Goal: Complete application form

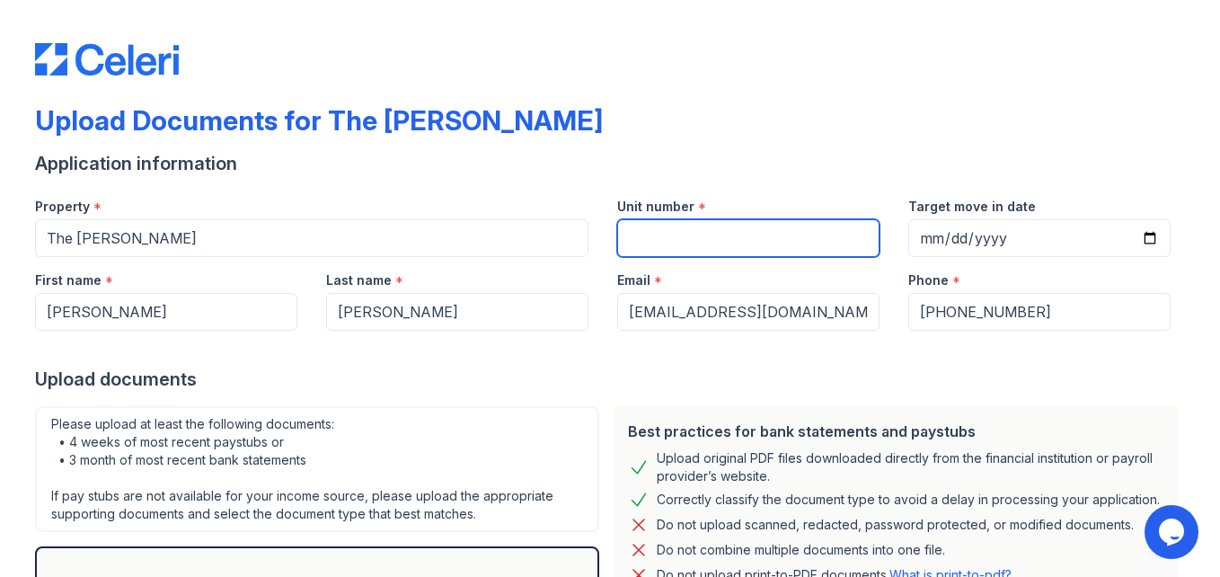
click at [674, 235] on input "Unit number" at bounding box center [748, 238] width 262 height 38
type input "154"
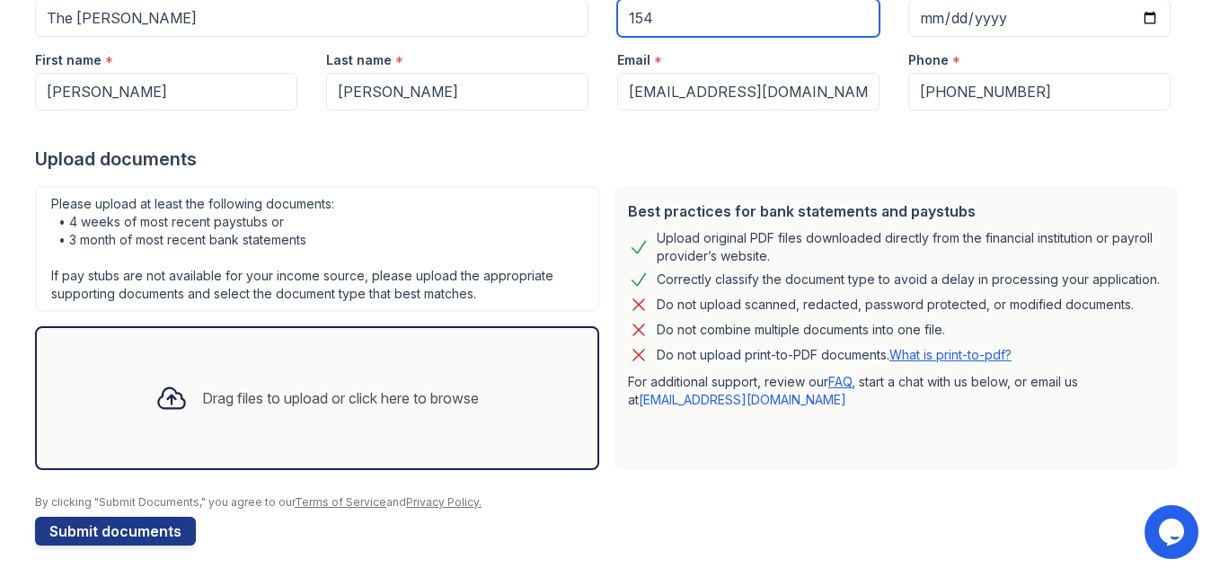
scroll to position [225, 0]
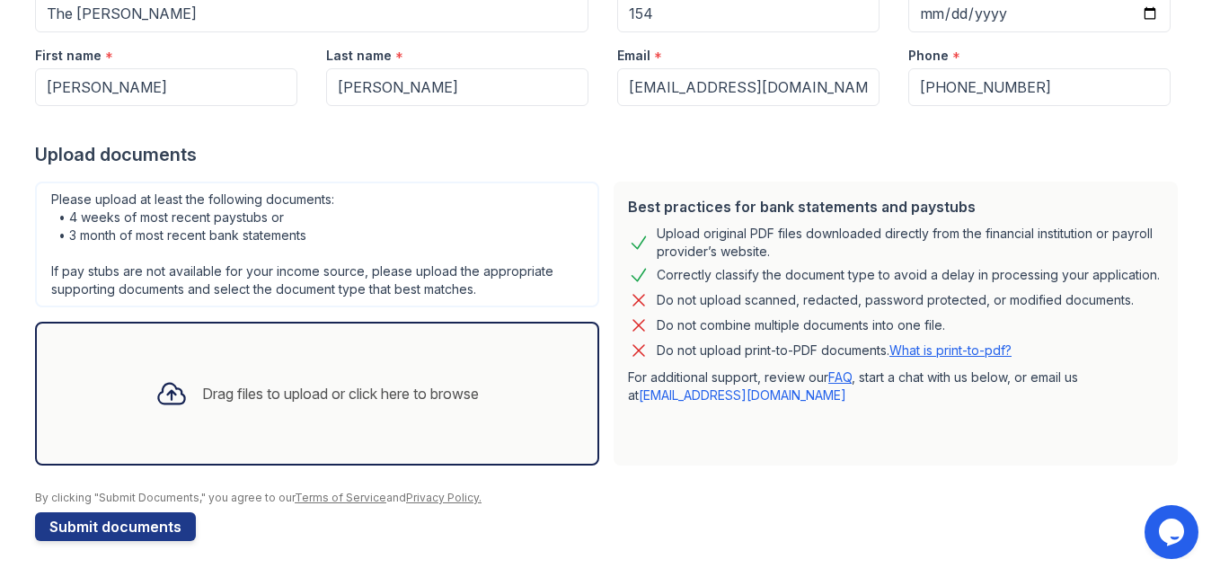
click at [166, 384] on icon at bounding box center [171, 393] width 32 height 32
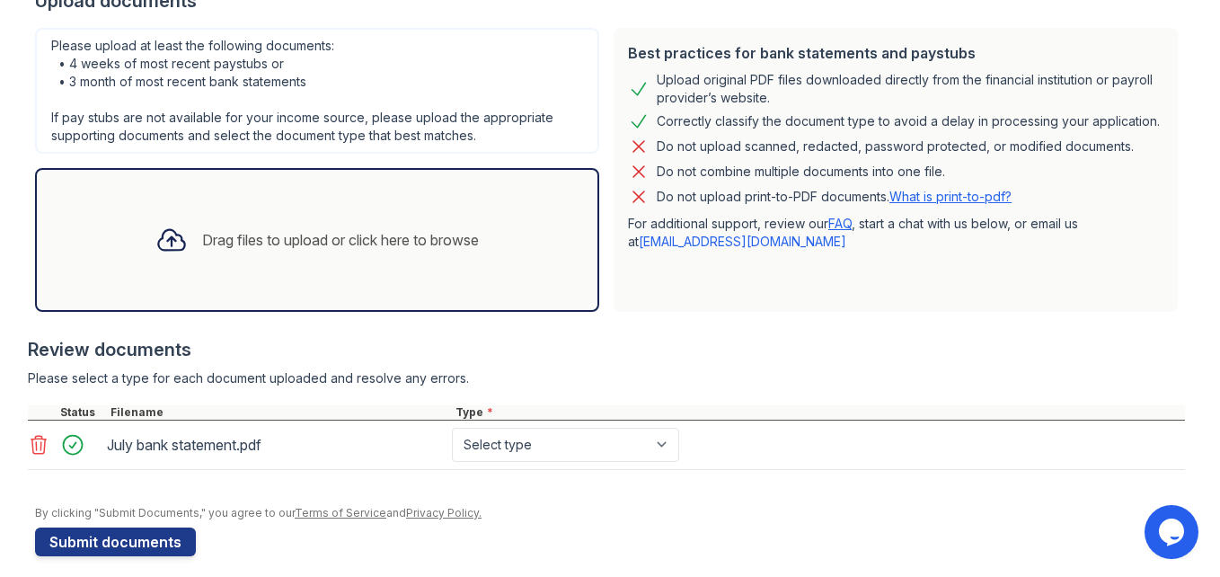
scroll to position [393, 0]
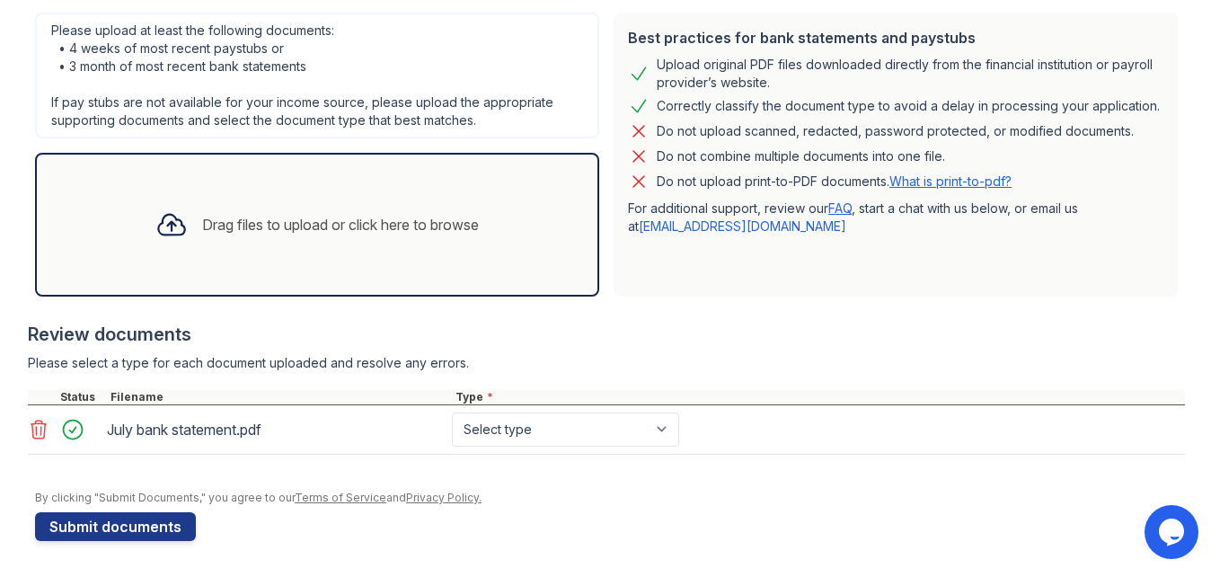
click at [38, 426] on icon at bounding box center [39, 430] width 22 height 22
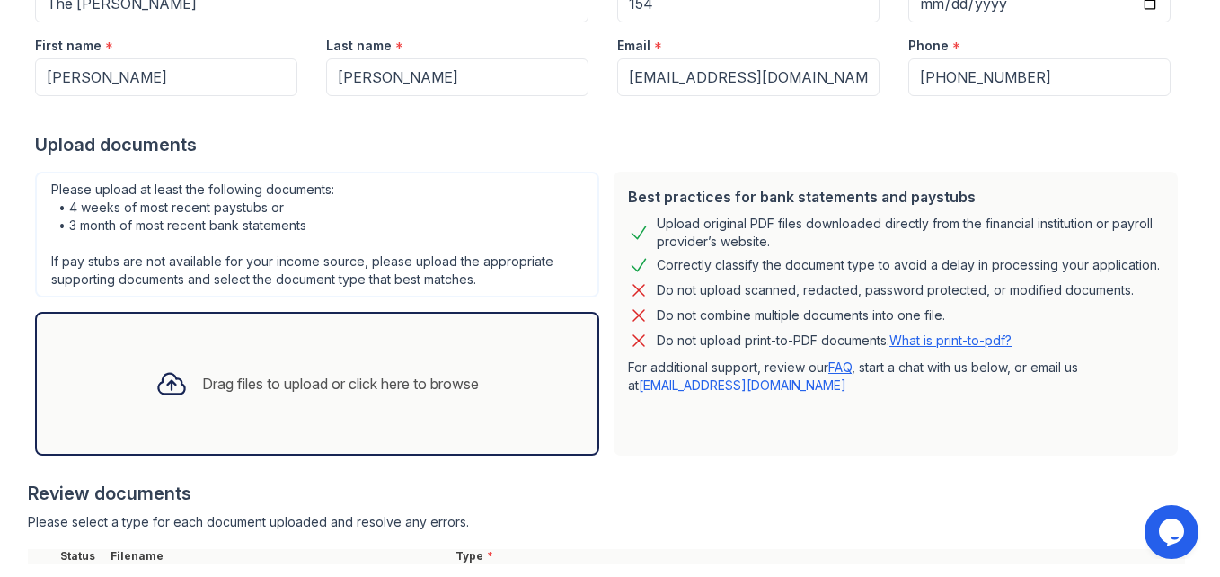
scroll to position [344, 0]
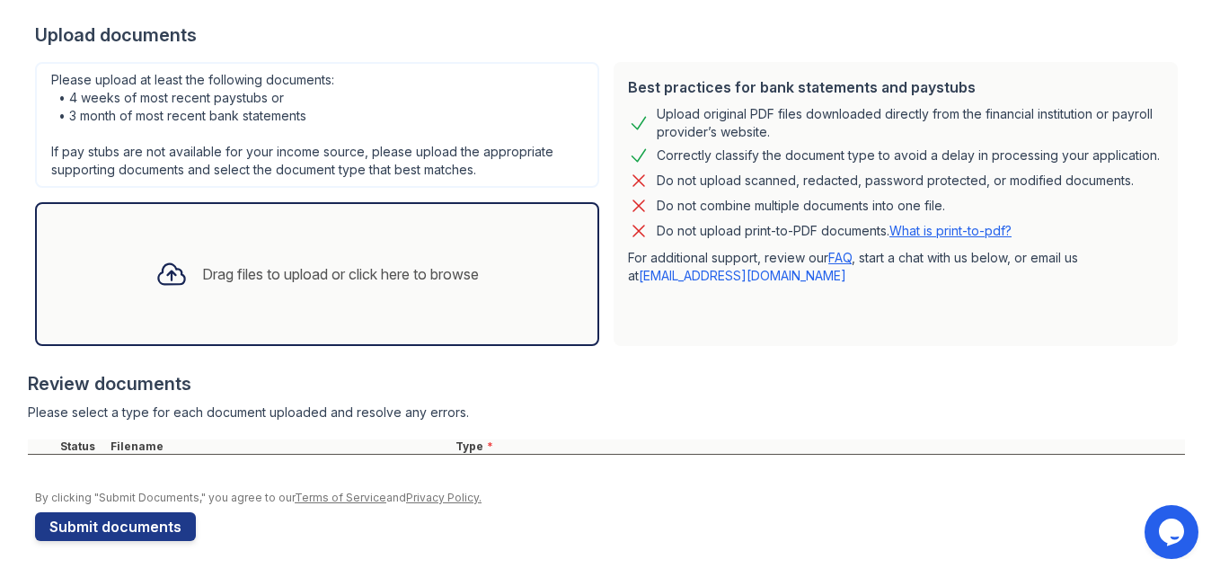
click at [159, 286] on icon at bounding box center [171, 274] width 32 height 32
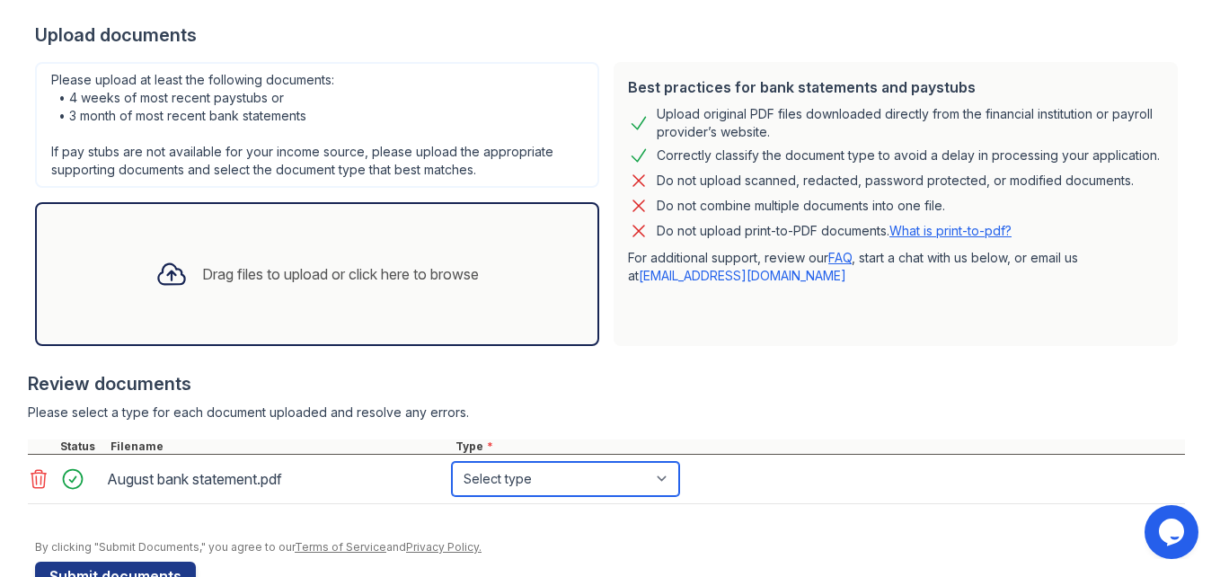
click at [670, 477] on select "Select type Paystub Bank Statement Offer Letter Tax Documents Benefit Award Let…" at bounding box center [565, 479] width 227 height 34
select select "bank_statement"
click at [452, 462] on select "Select type Paystub Bank Statement Offer Letter Tax Documents Benefit Award Let…" at bounding box center [565, 479] width 227 height 34
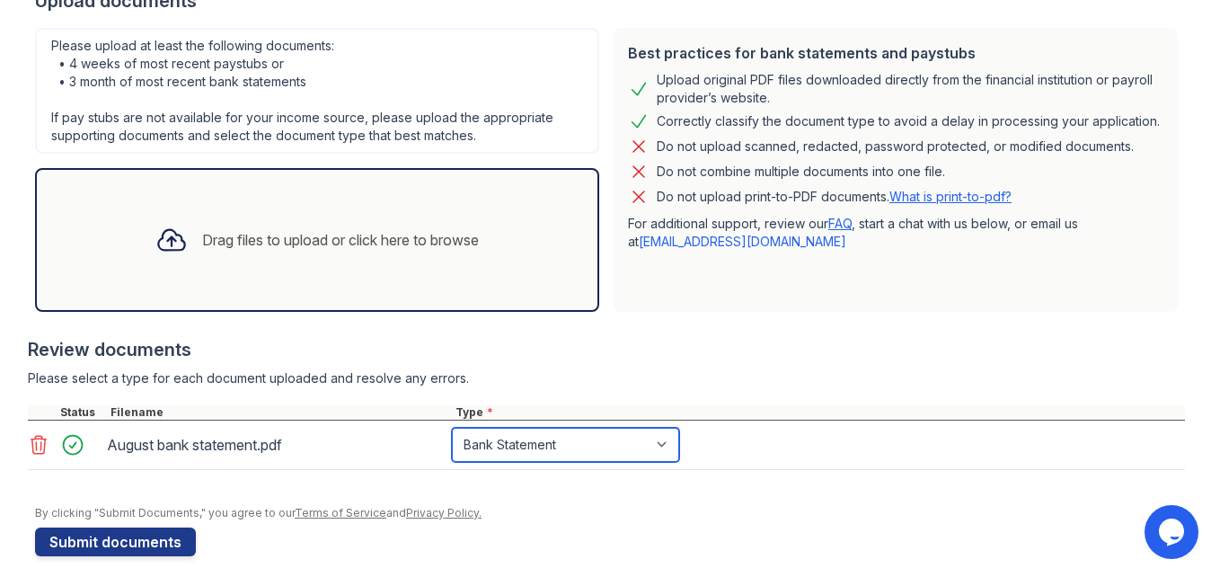
scroll to position [393, 0]
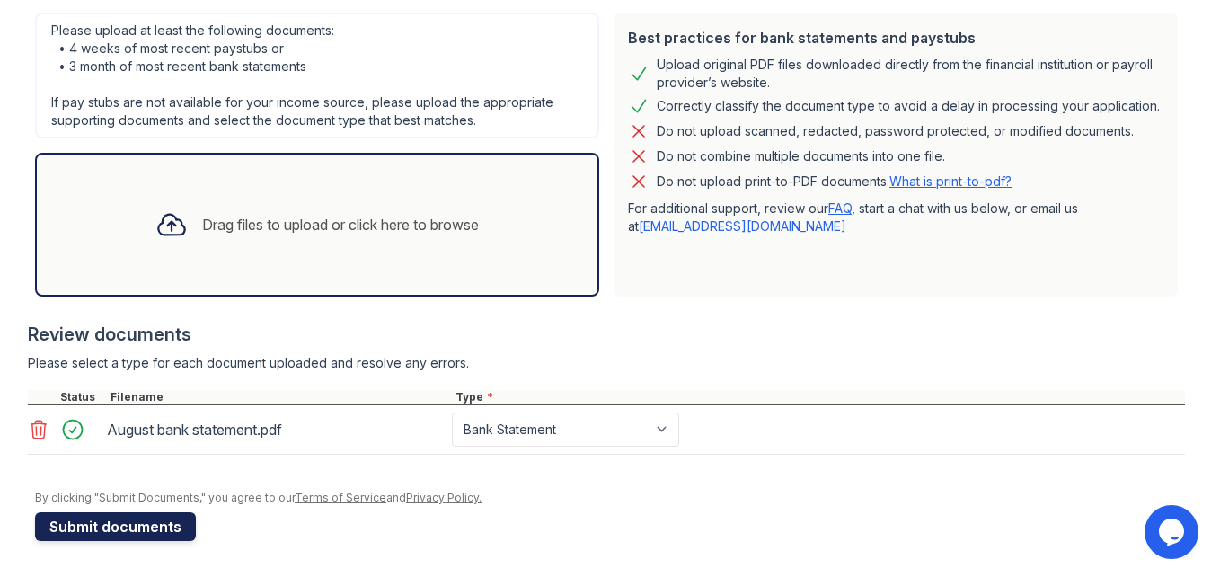
click at [110, 531] on button "Submit documents" at bounding box center [115, 526] width 161 height 29
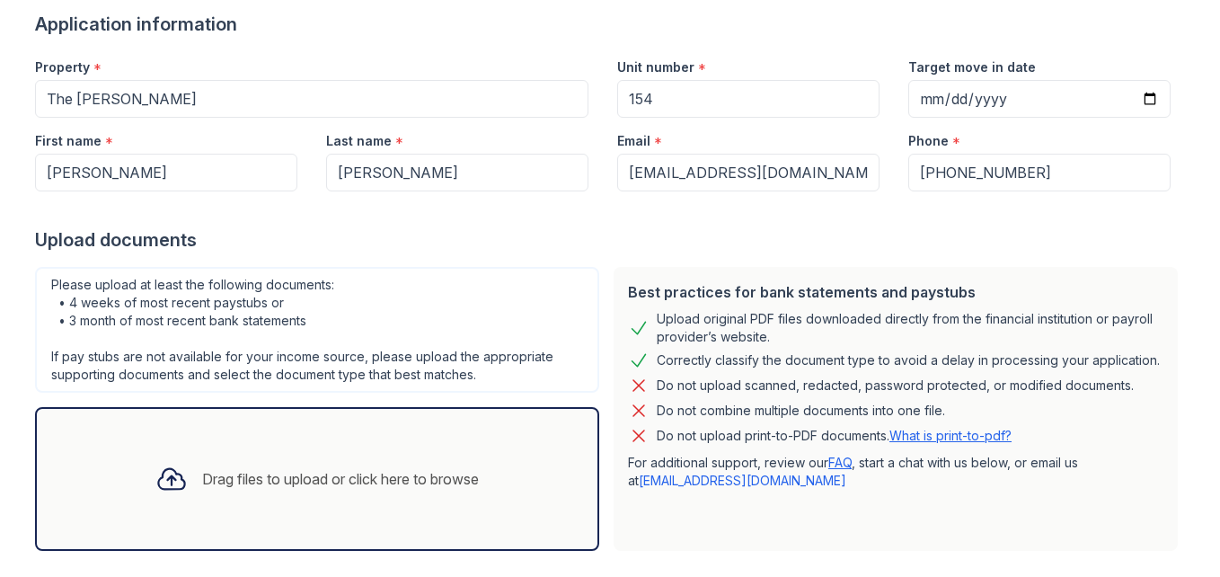
scroll to position [192, 0]
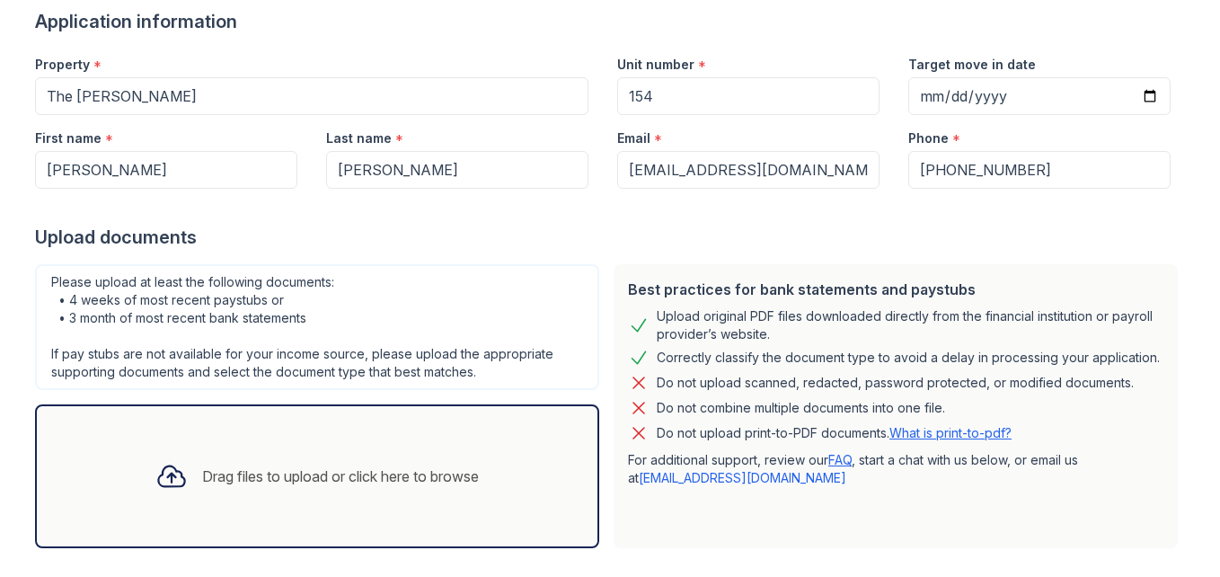
click at [202, 484] on div "Drag files to upload or click here to browse" at bounding box center [340, 476] width 277 height 22
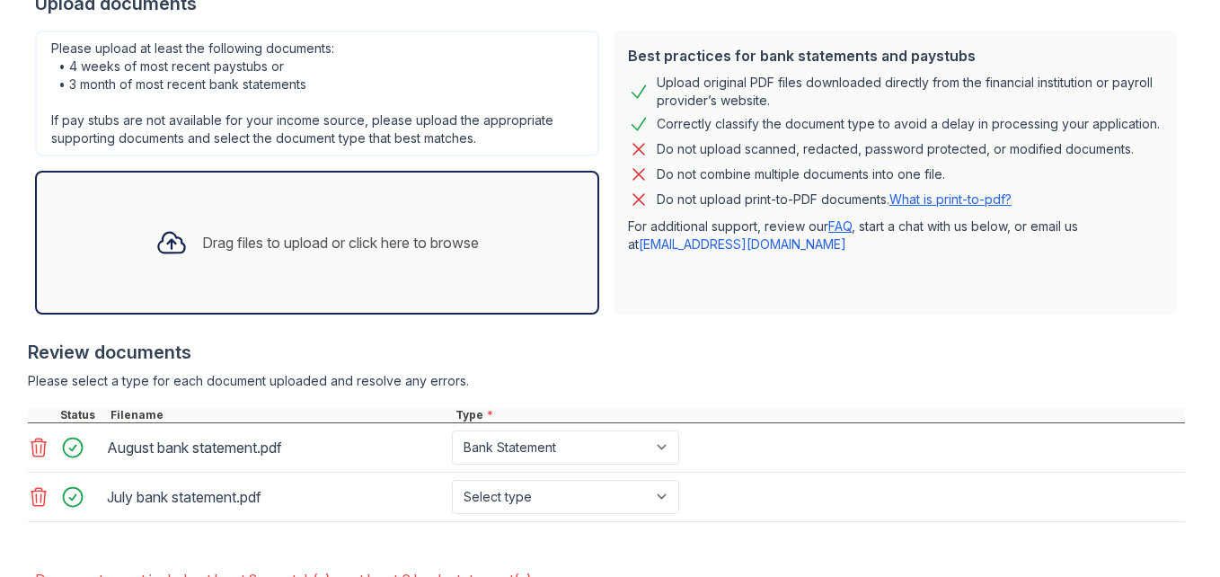
scroll to position [427, 0]
click at [46, 324] on div at bounding box center [606, 329] width 1157 height 18
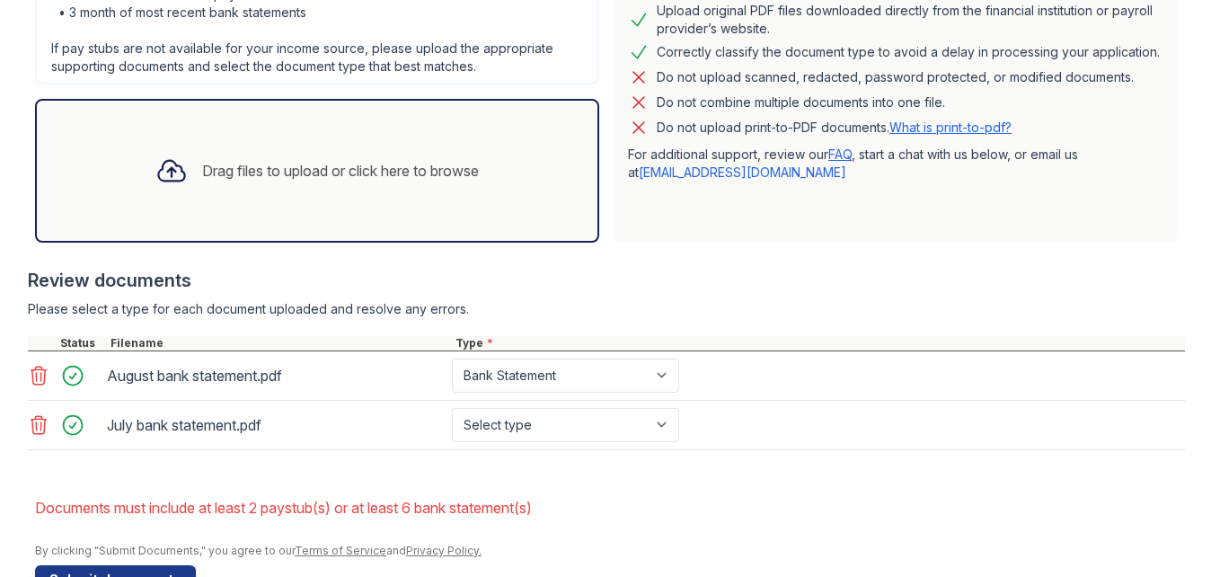
scroll to position [505, 0]
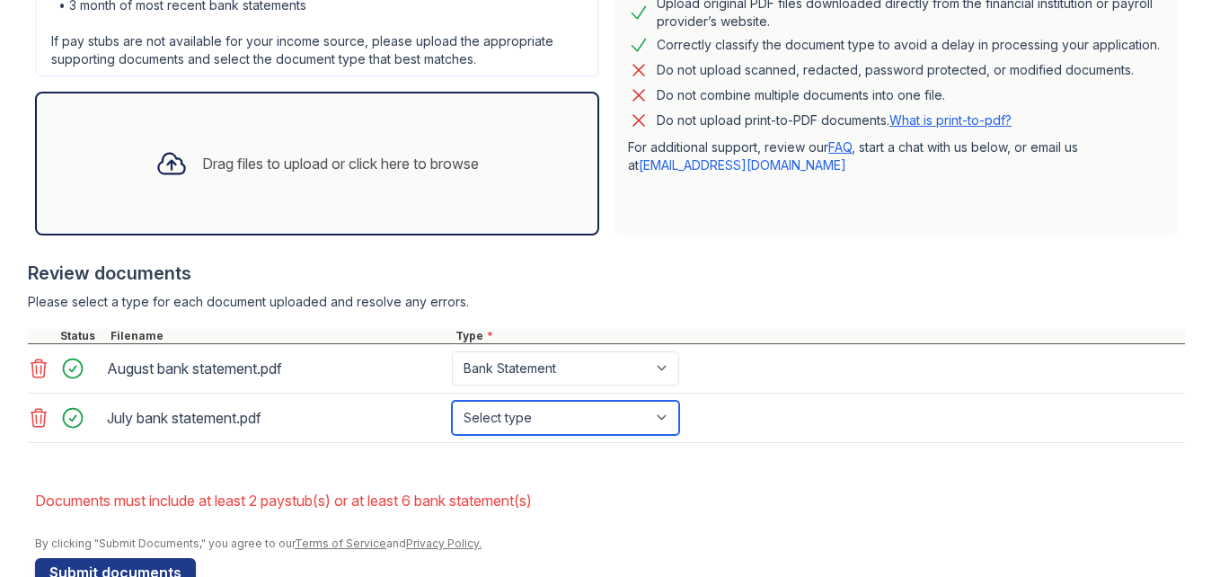
click at [662, 411] on select "Select type Paystub Bank Statement Offer Letter Tax Documents Benefit Award Let…" at bounding box center [565, 418] width 227 height 34
select select "bank_statement"
click at [452, 401] on select "Select type Paystub Bank Statement Offer Letter Tax Documents Benefit Award Let…" at bounding box center [565, 418] width 227 height 34
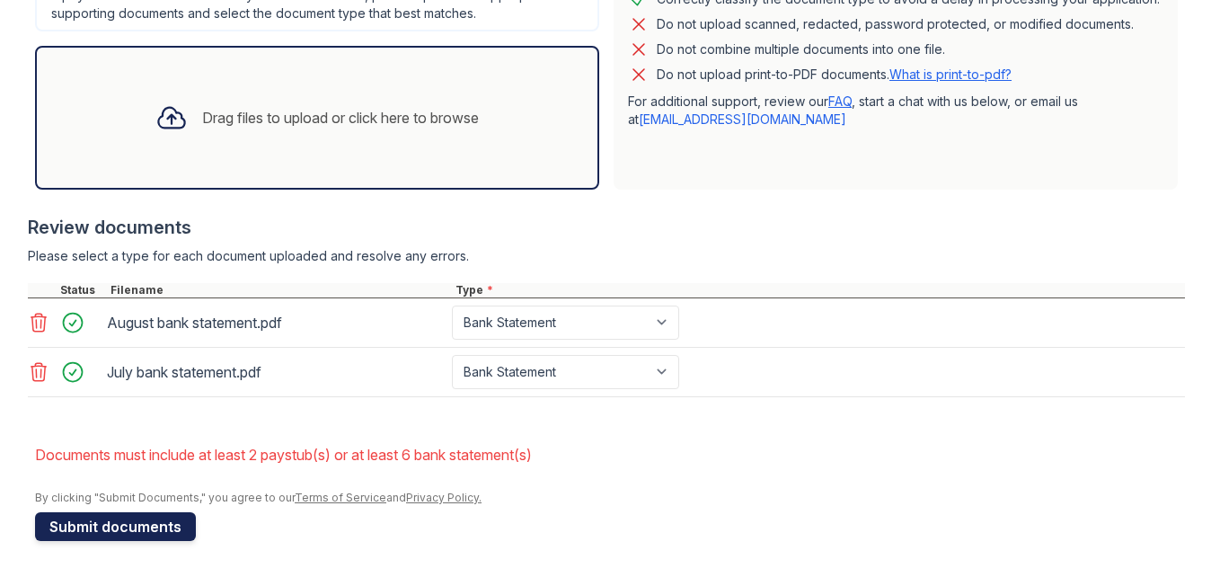
click at [110, 526] on button "Submit documents" at bounding box center [115, 526] width 161 height 29
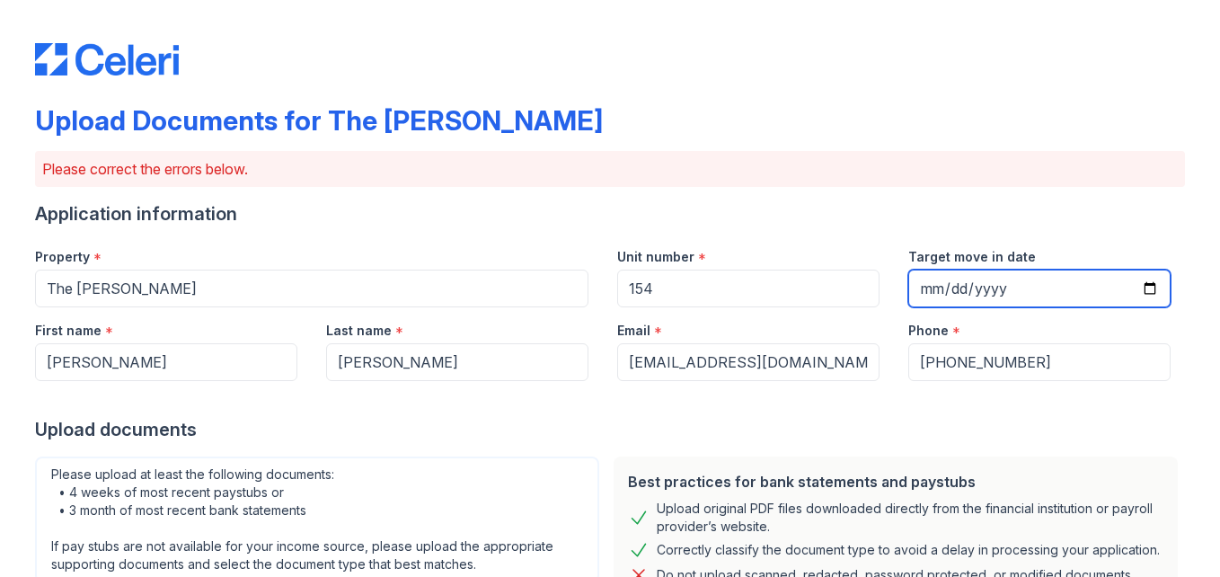
click at [1032, 298] on input "Target move in date" at bounding box center [1039, 288] width 262 height 38
type input "[DATE]"
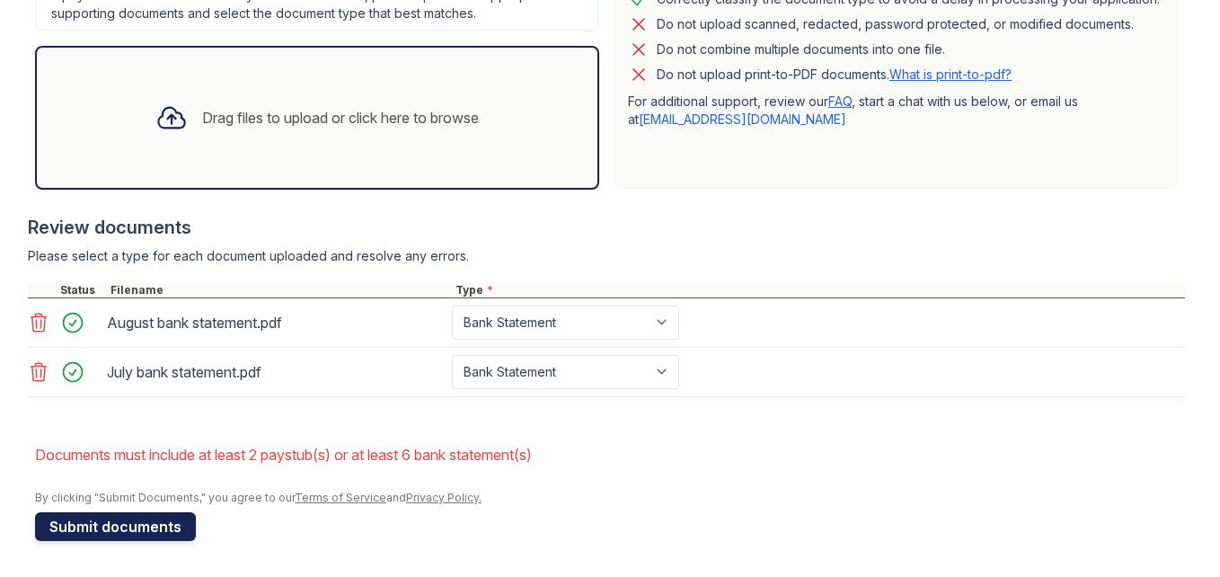
click at [107, 534] on button "Submit documents" at bounding box center [115, 526] width 161 height 29
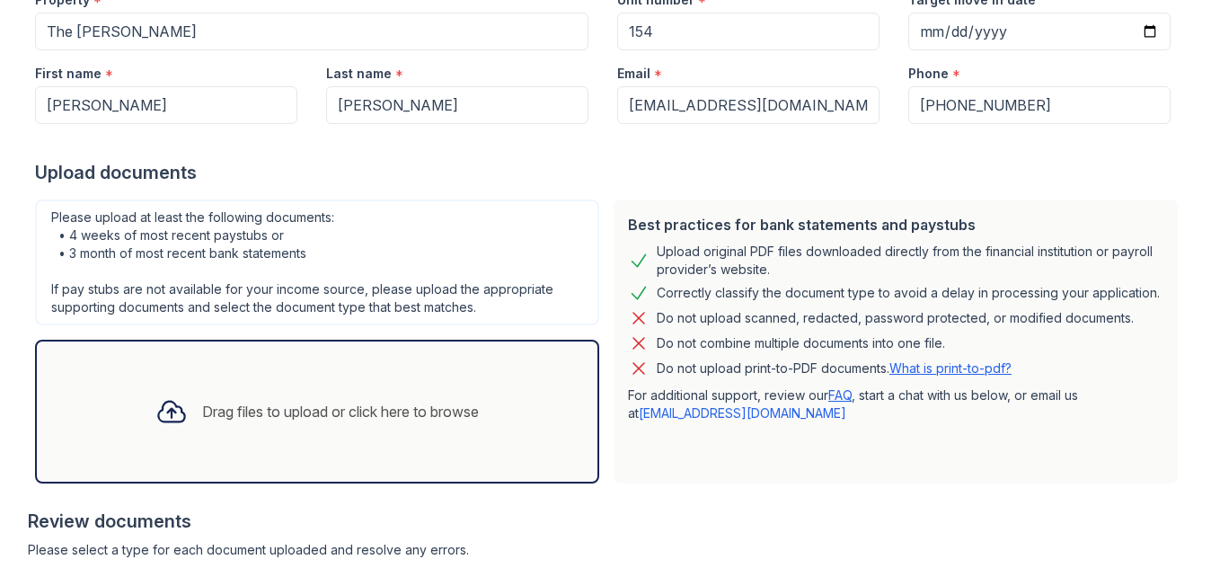
scroll to position [258, 0]
click at [68, 399] on div "Drag files to upload or click here to browse" at bounding box center [317, 411] width 564 height 144
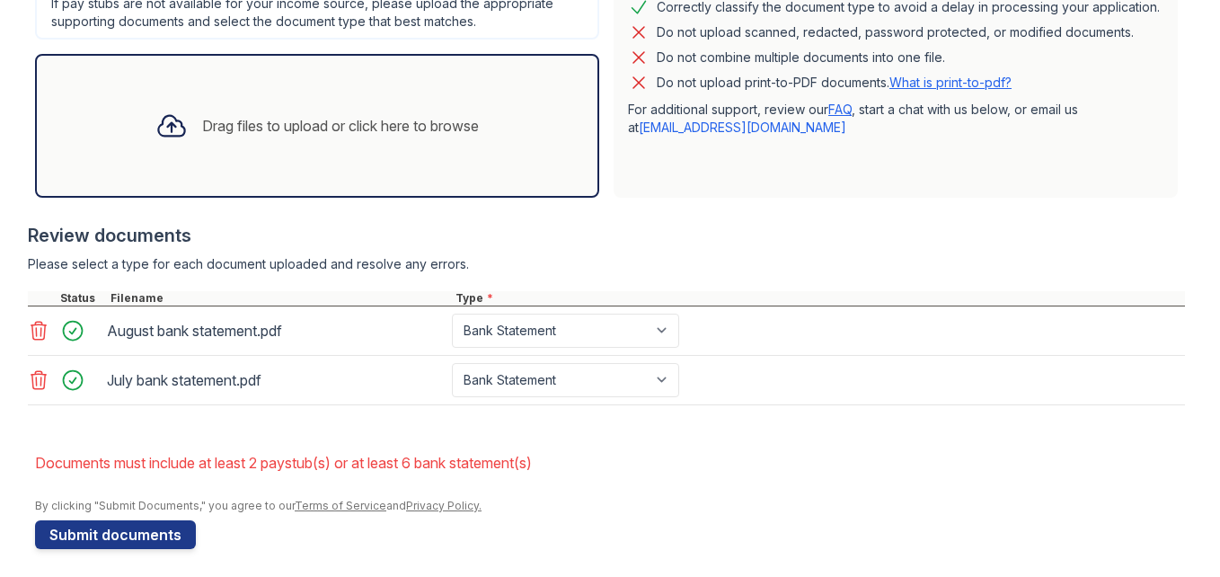
scroll to position [551, 0]
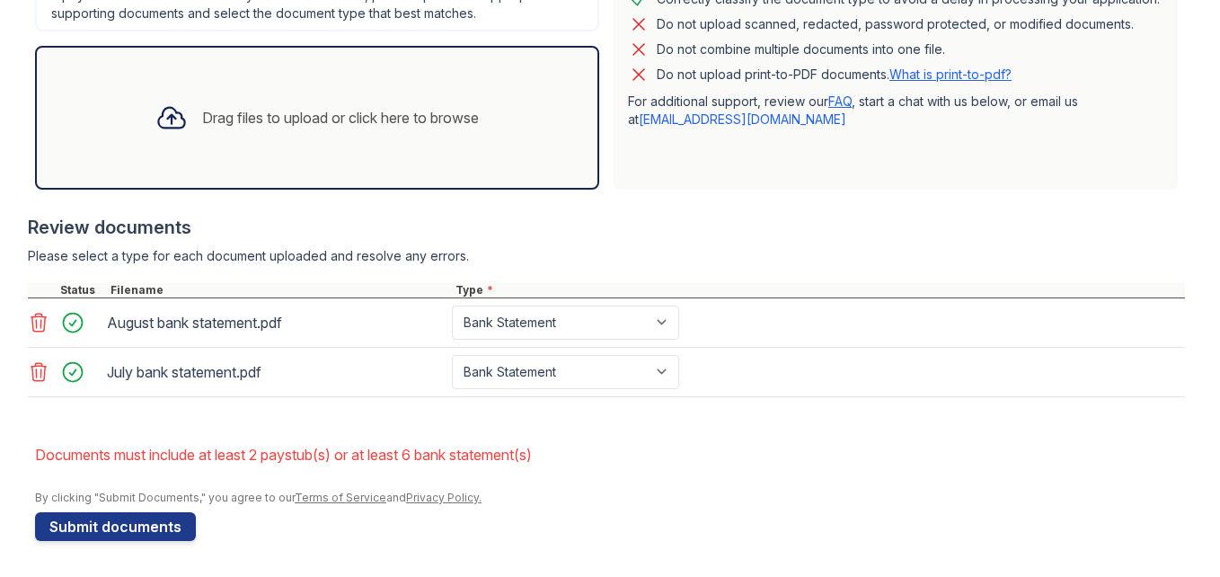
click at [32, 325] on icon at bounding box center [39, 323] width 22 height 22
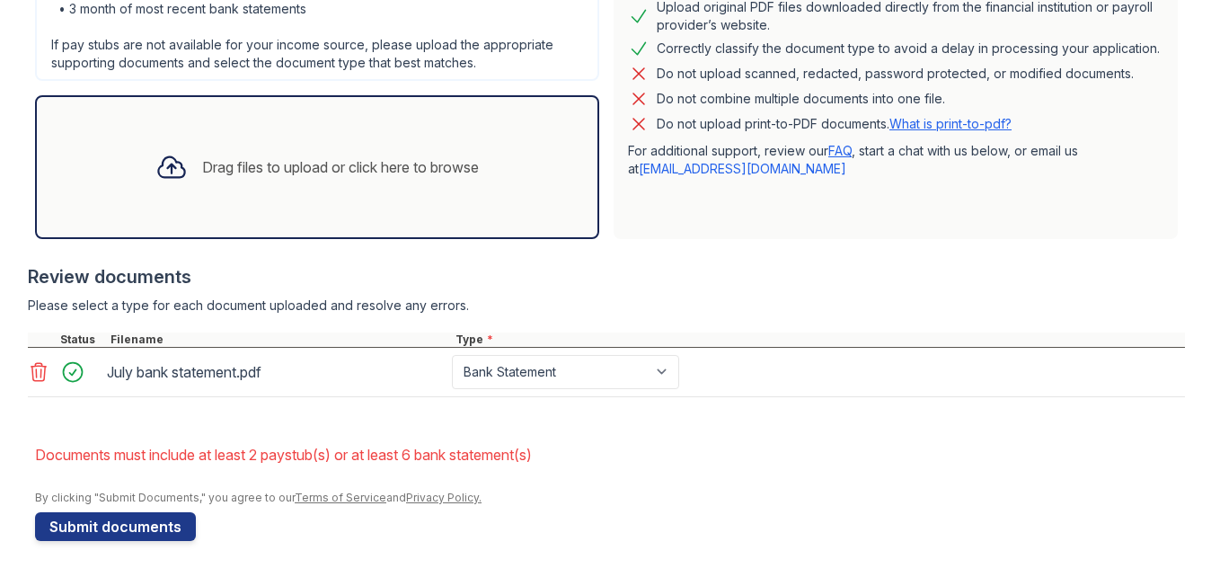
click at [31, 373] on icon at bounding box center [38, 372] width 15 height 18
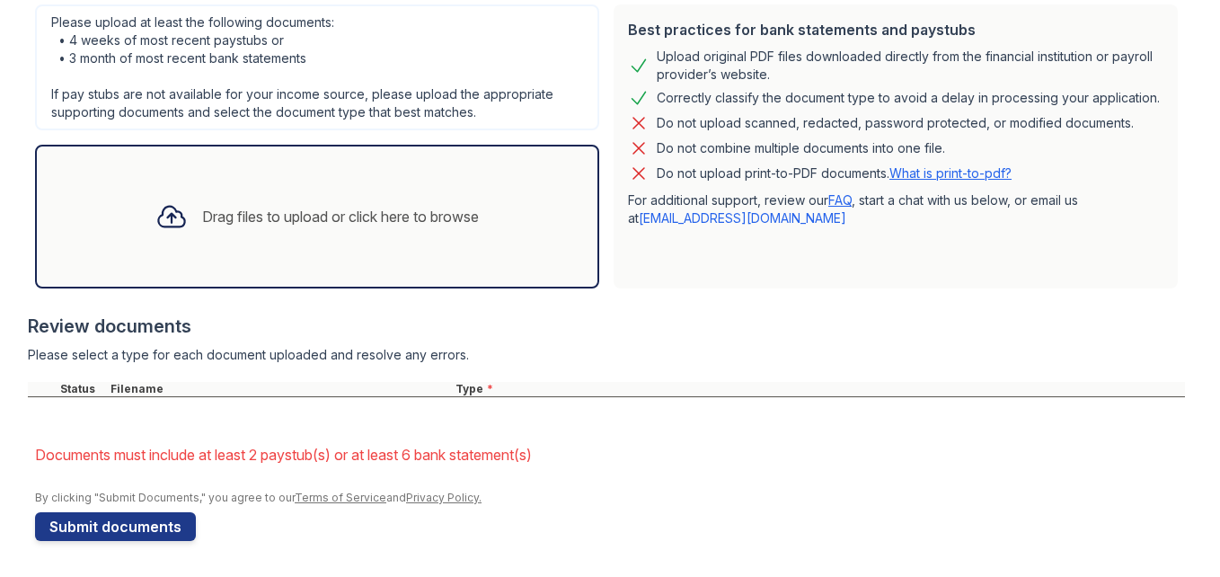
scroll to position [452, 0]
